Goal: Task Accomplishment & Management: Complete application form

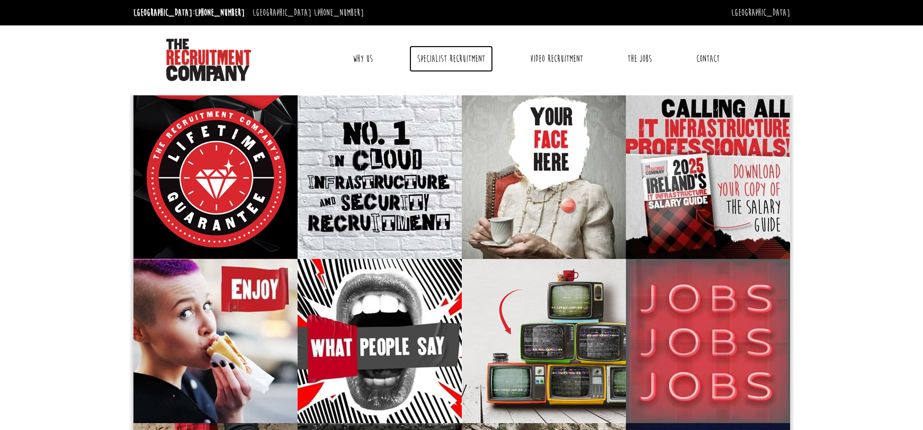
click at [451, 58] on link "Specialist Recruitment" at bounding box center [451, 59] width 84 height 26
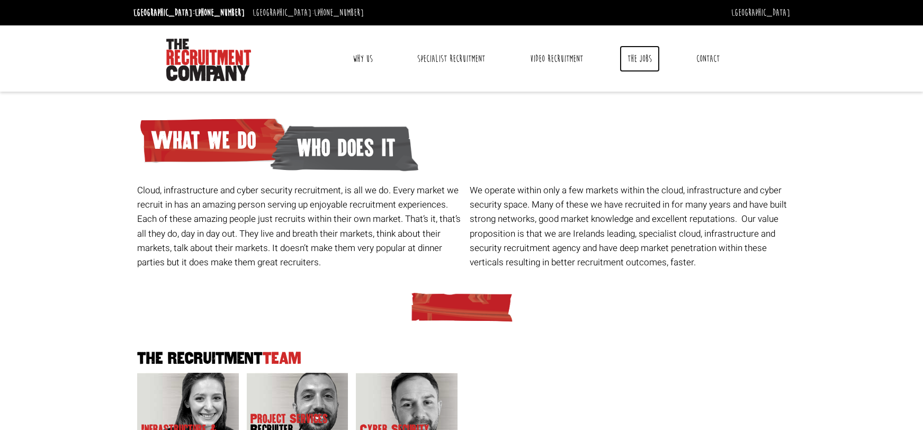
click at [642, 62] on link "The Jobs" at bounding box center [640, 59] width 40 height 26
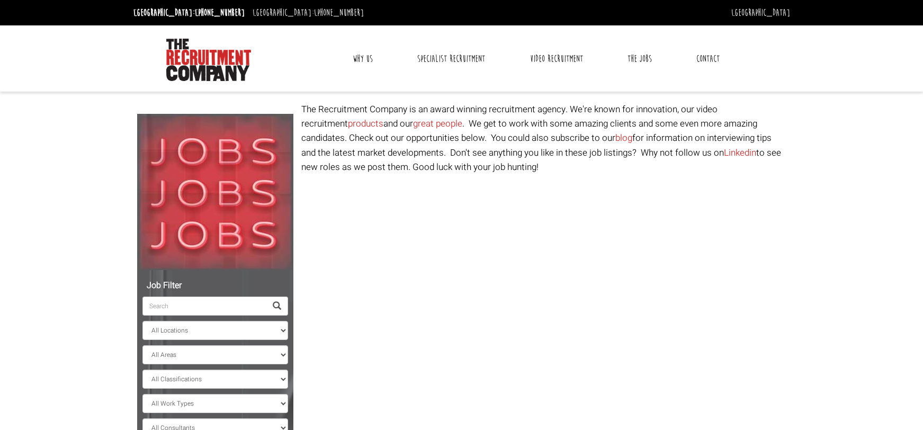
select select "Ireland"
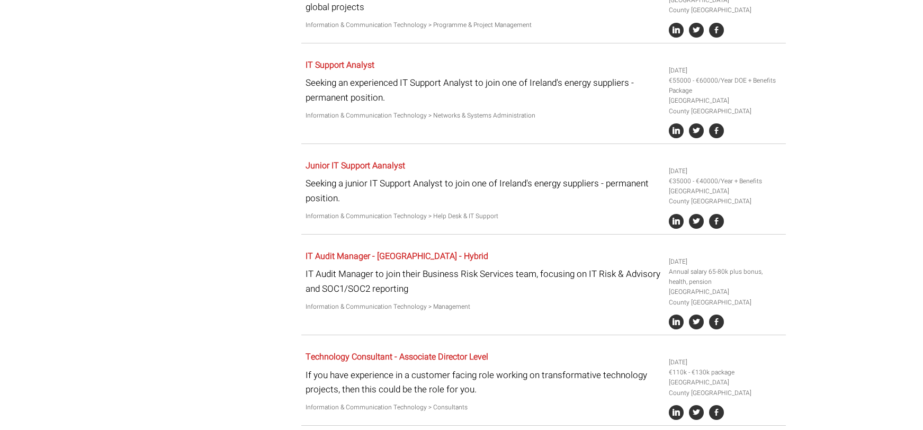
scroll to position [726, 0]
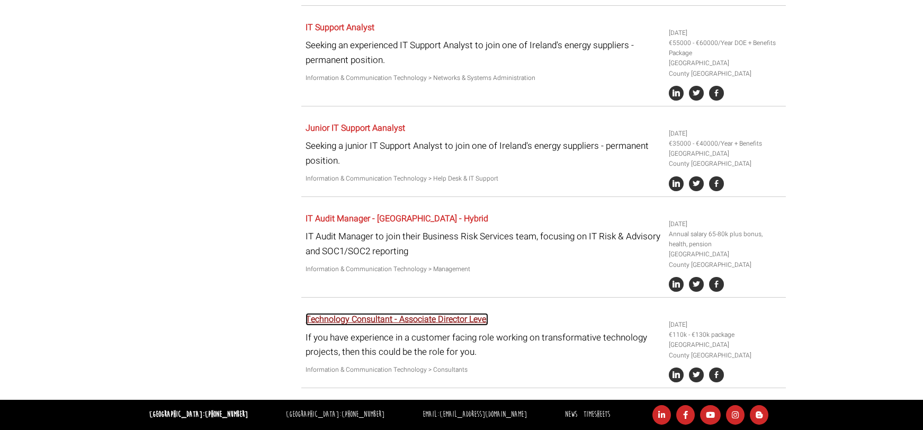
click at [416, 318] on link "Technology Consultant - Associate Director Level" at bounding box center [397, 319] width 183 height 13
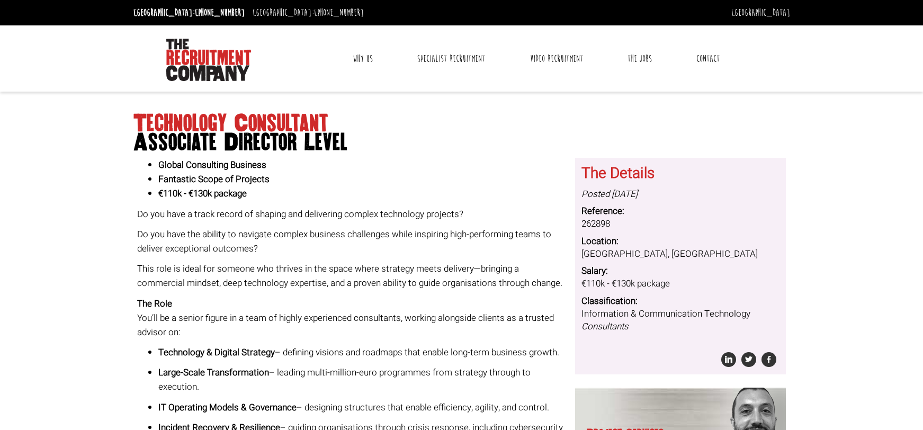
scroll to position [212, 0]
